Goal: Task Accomplishment & Management: Manage account settings

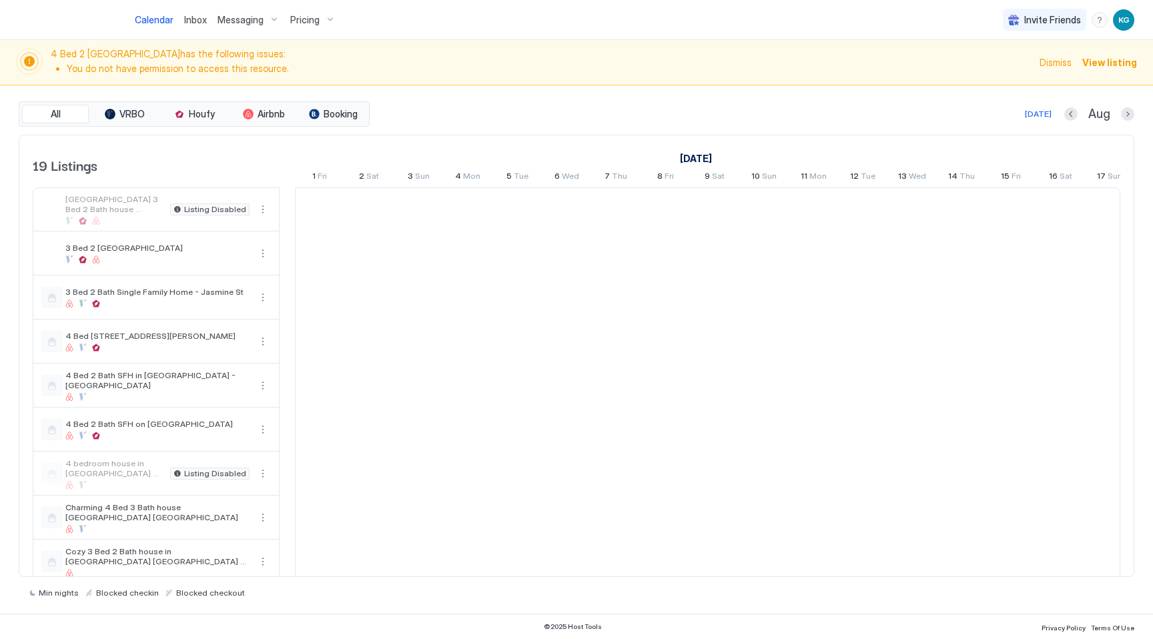
scroll to position [0, 741]
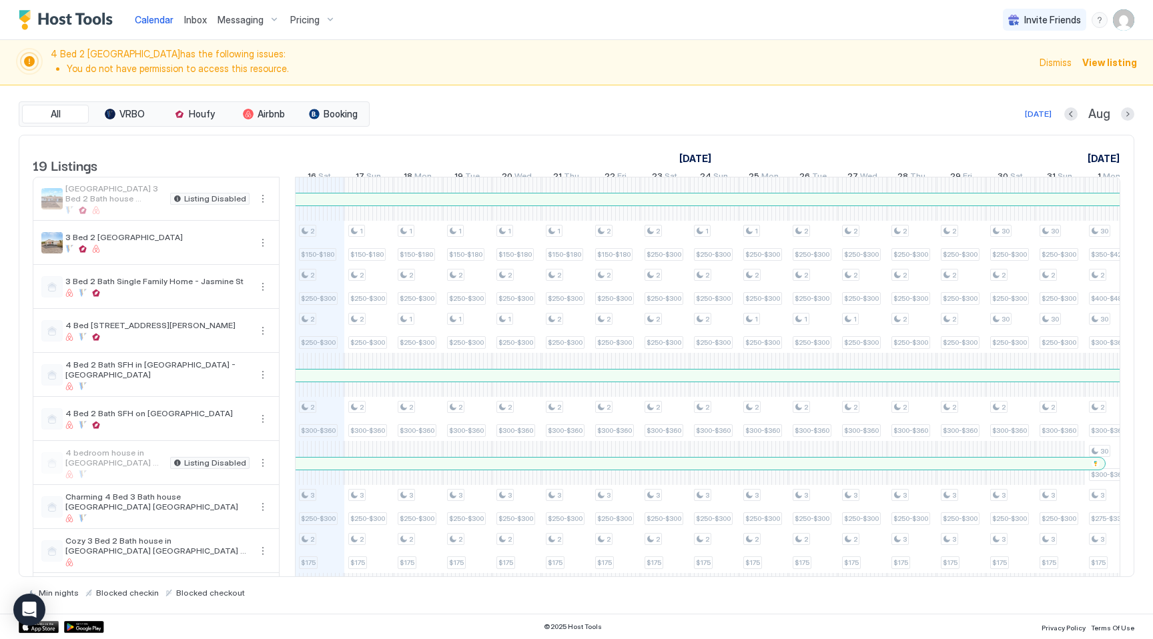
click at [326, 20] on div "Pricing" at bounding box center [313, 20] width 56 height 23
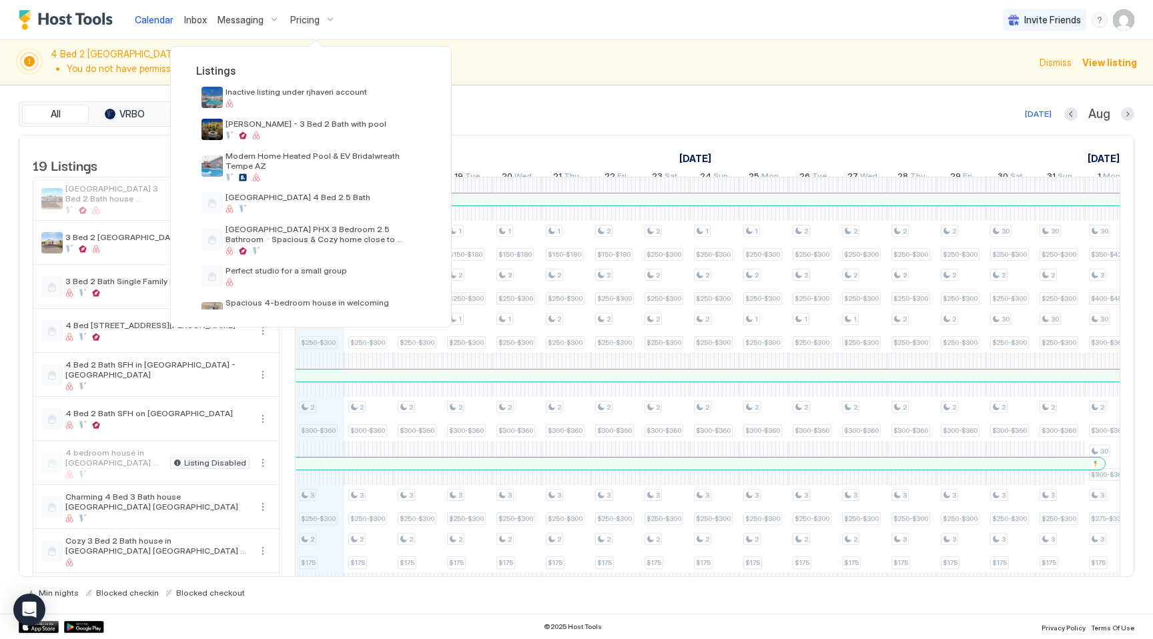
scroll to position [0, 0]
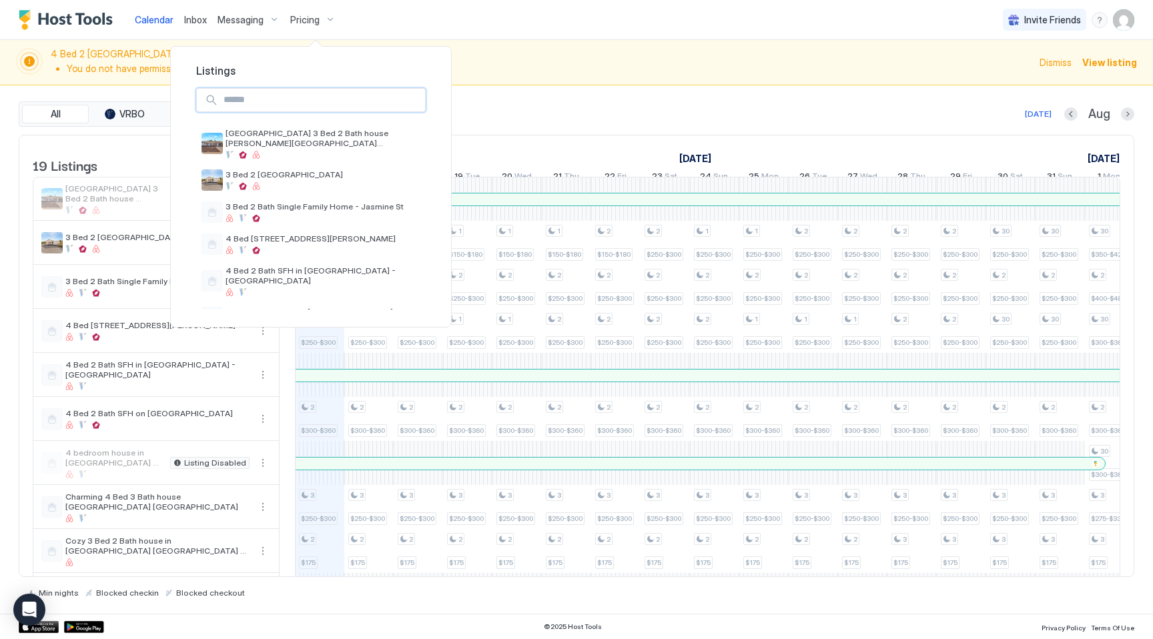
click at [305, 107] on input "Input Field" at bounding box center [321, 100] width 207 height 23
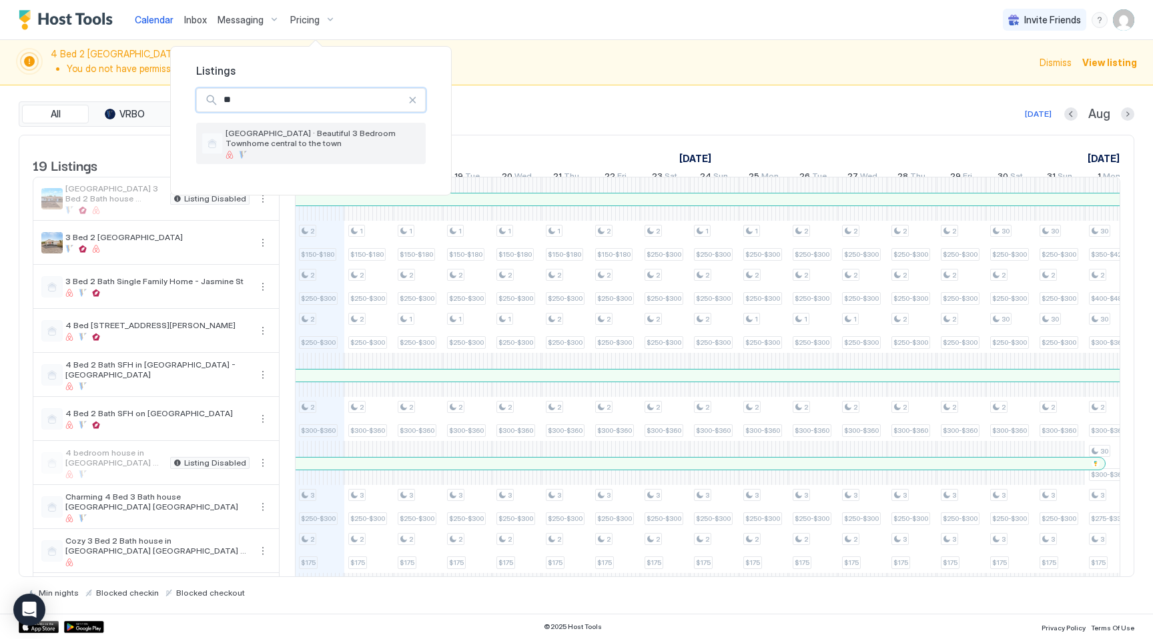
type input "**"
click at [296, 153] on div at bounding box center [323, 155] width 195 height 8
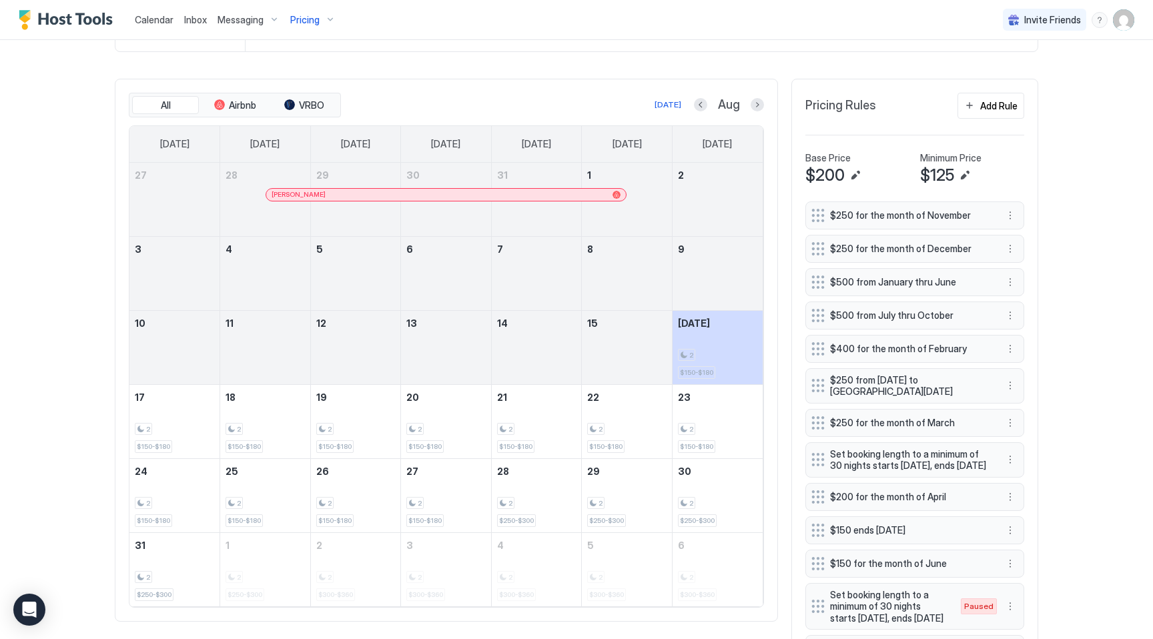
scroll to position [411, 0]
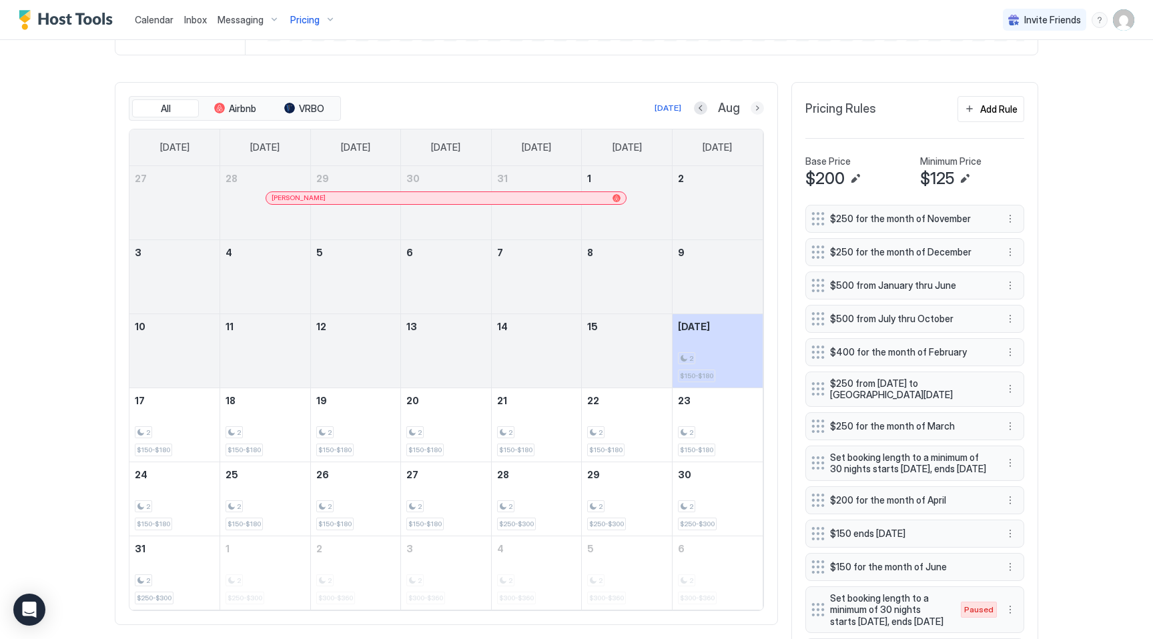
click at [760, 113] on button "Next month" at bounding box center [757, 107] width 13 height 13
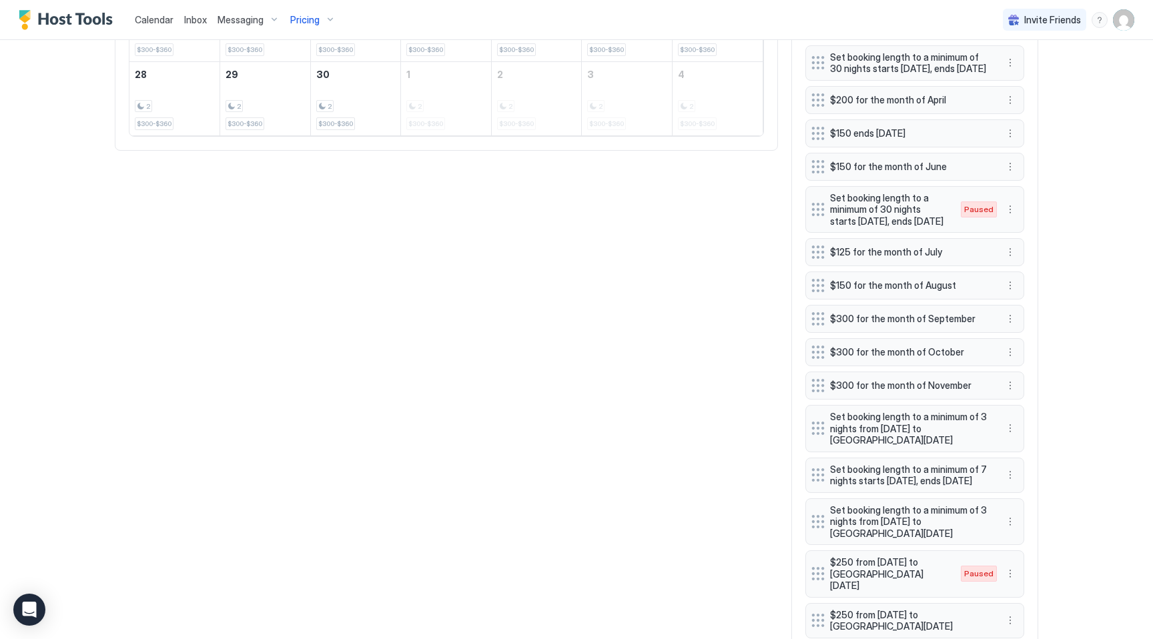
scroll to position [905, 0]
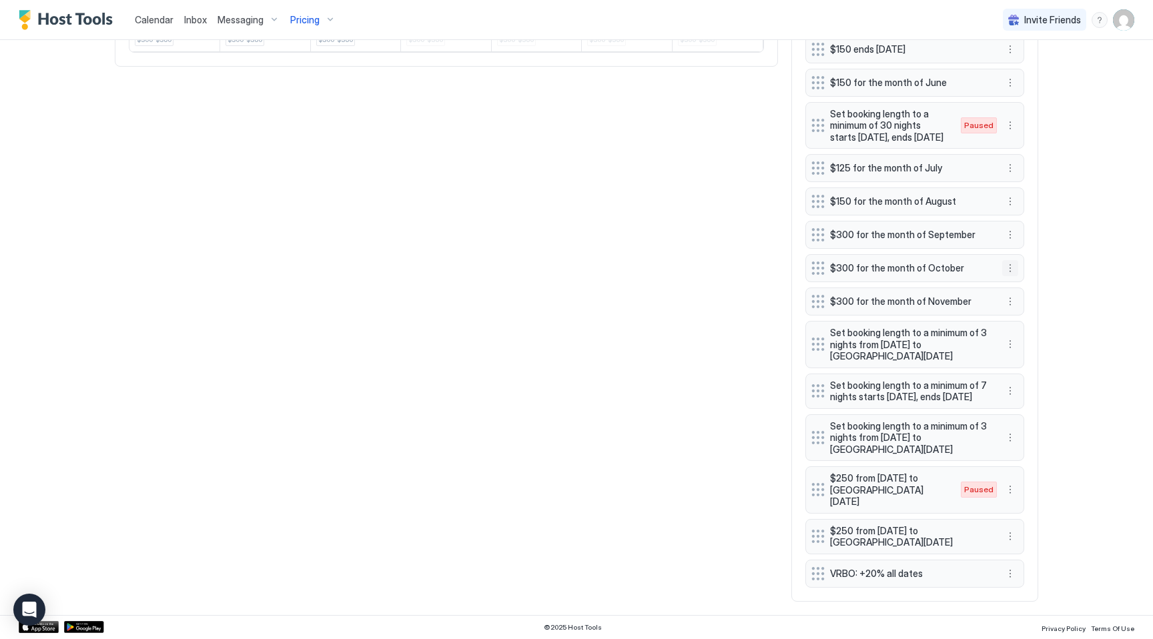
click at [1012, 272] on button "More options" at bounding box center [1010, 268] width 16 height 16
click at [1023, 288] on span "Edit" at bounding box center [1030, 289] width 15 height 10
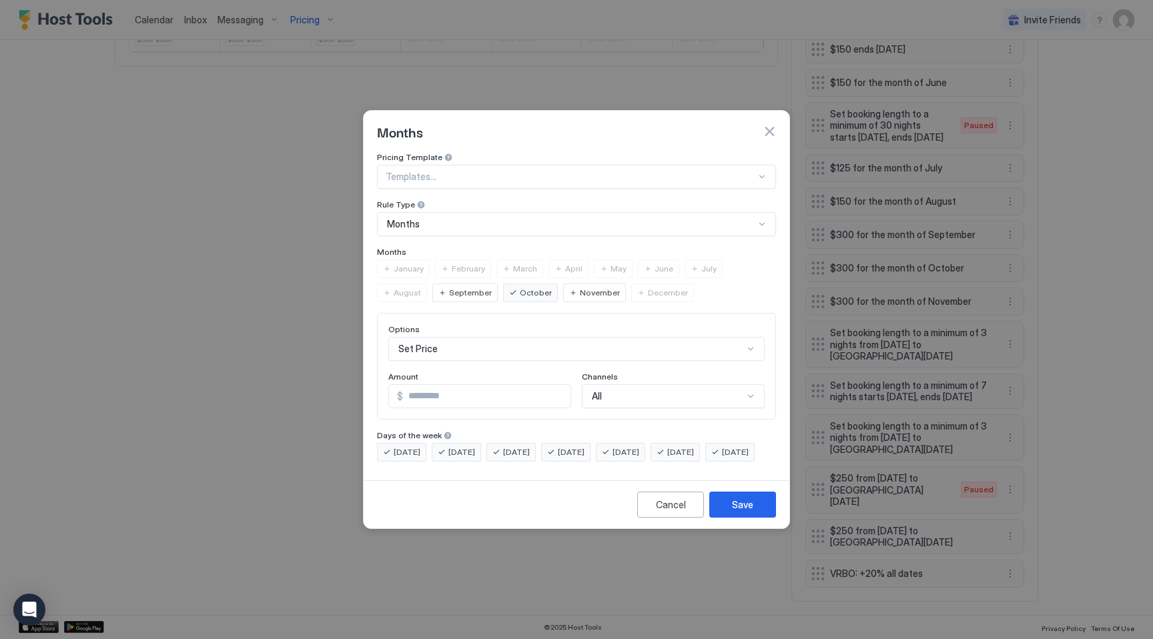
click at [416, 385] on input "***" at bounding box center [486, 396] width 167 height 23
type input "***"
click at [749, 512] on div "Save" at bounding box center [742, 505] width 21 height 14
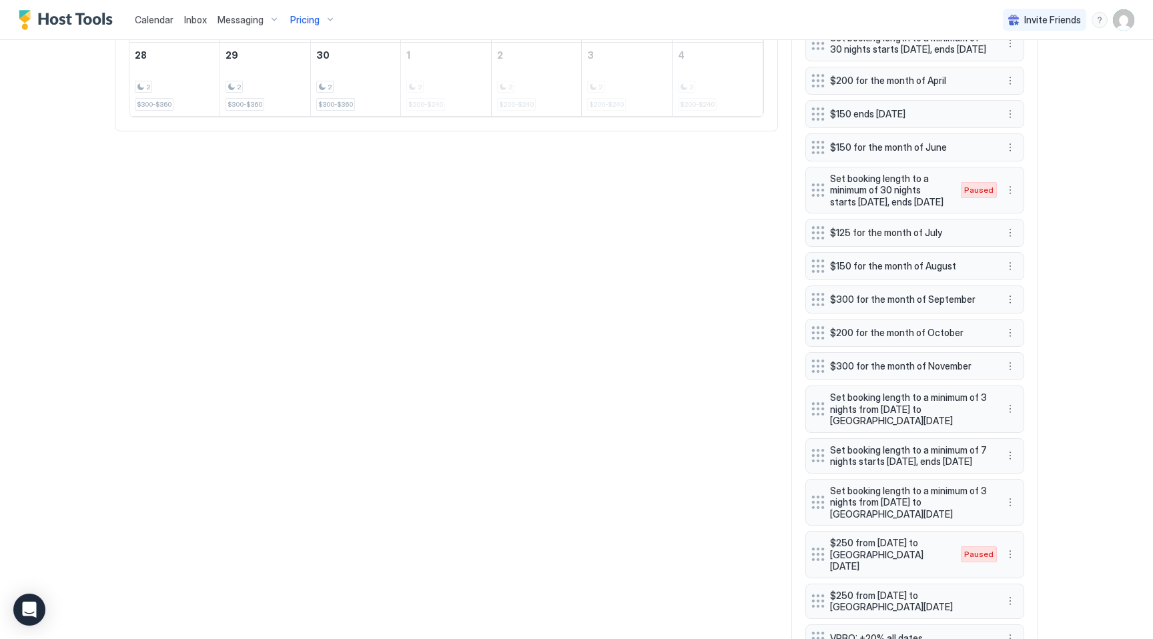
scroll to position [907, 0]
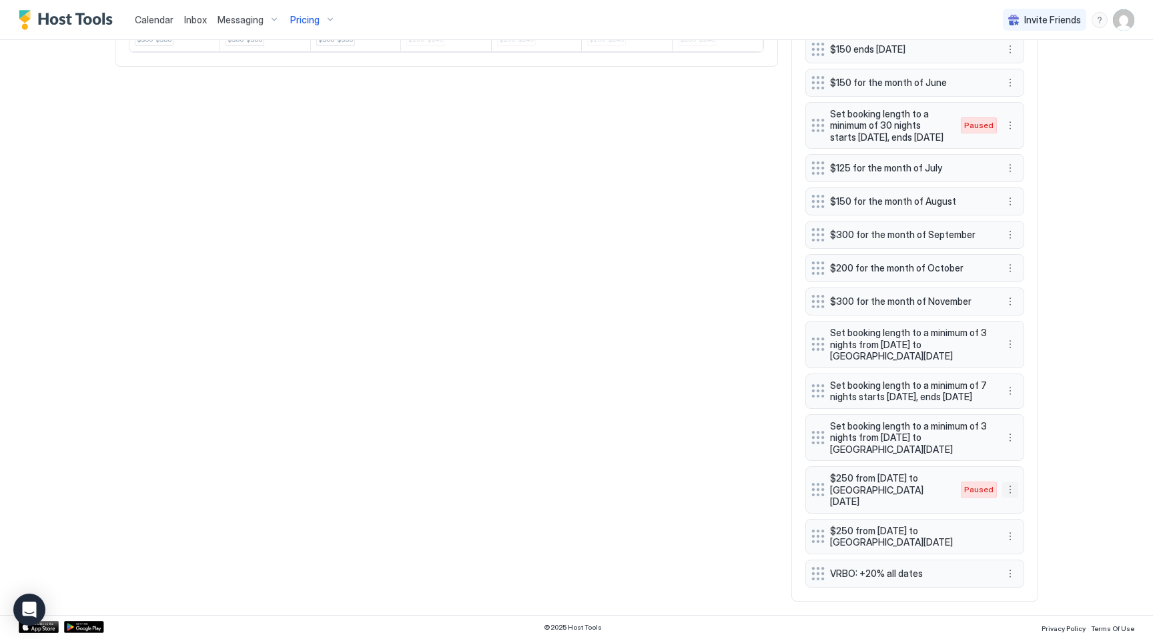
click at [1012, 498] on button "More options" at bounding box center [1010, 490] width 16 height 16
click at [1032, 557] on span "Delete" at bounding box center [1035, 557] width 25 height 10
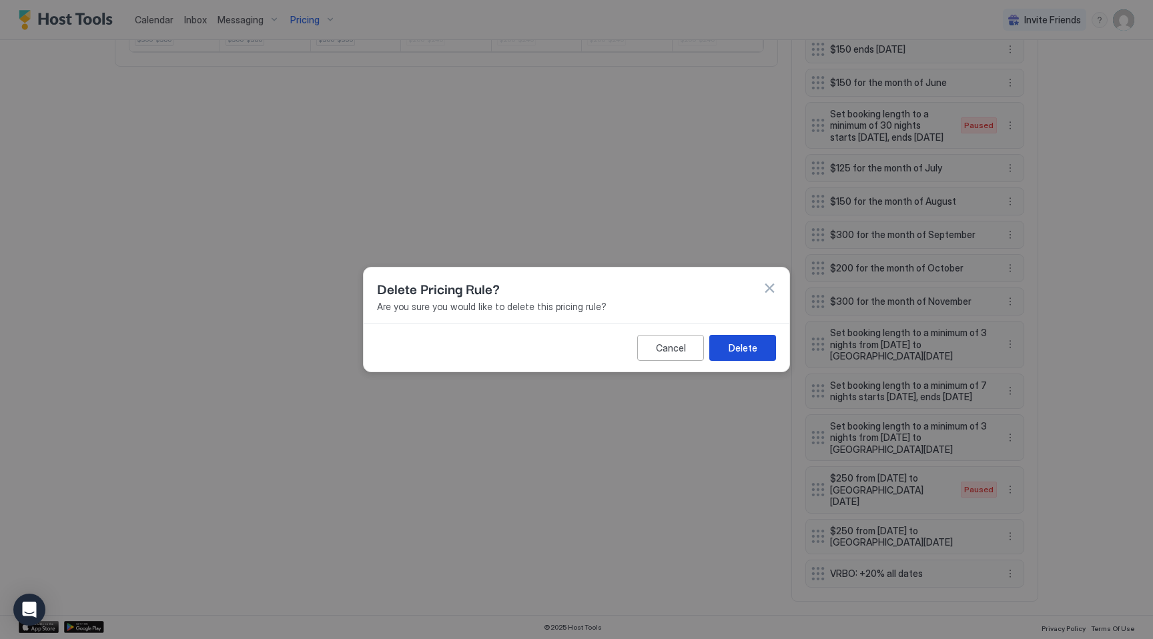
click at [755, 344] on div "Delete" at bounding box center [743, 348] width 29 height 14
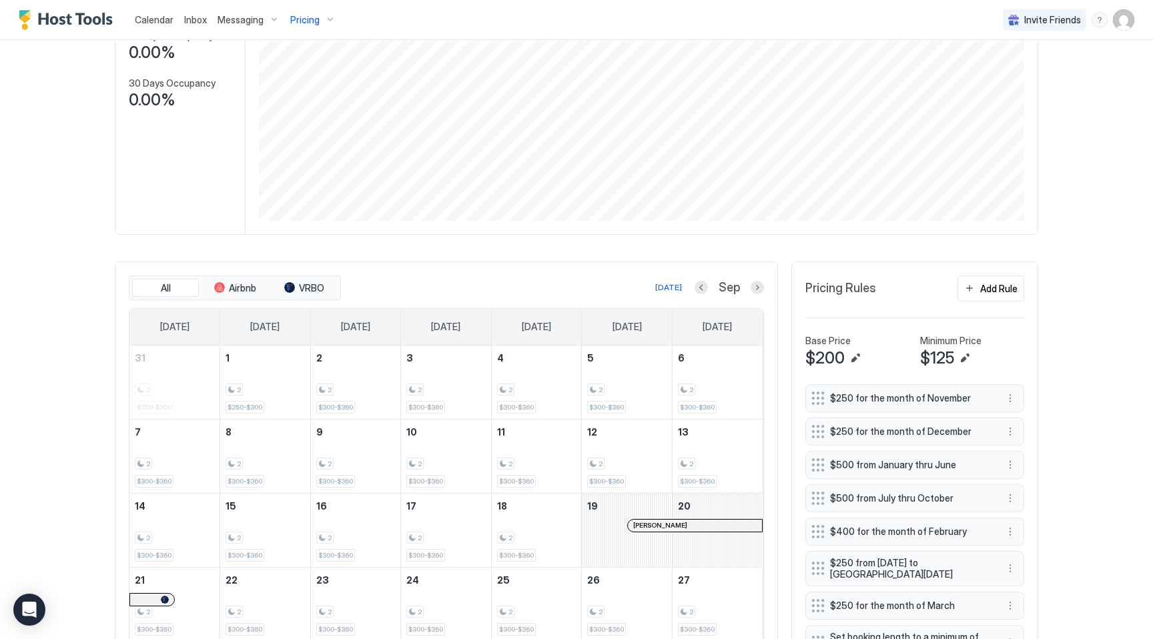
scroll to position [317, 0]
